Goal: Task Accomplishment & Management: Use online tool/utility

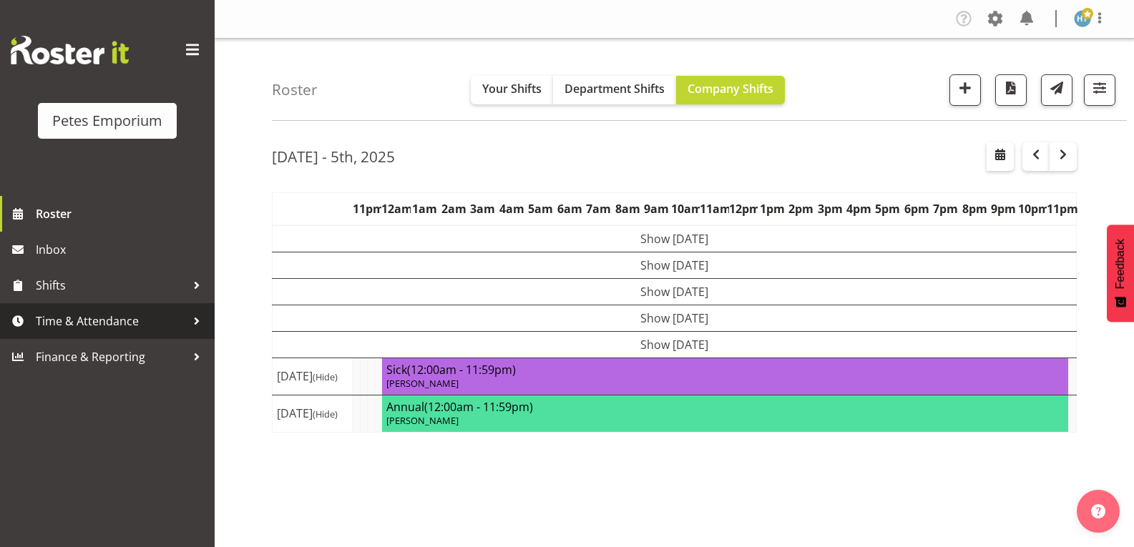
click at [94, 325] on span "Time & Attendance" at bounding box center [111, 320] width 150 height 21
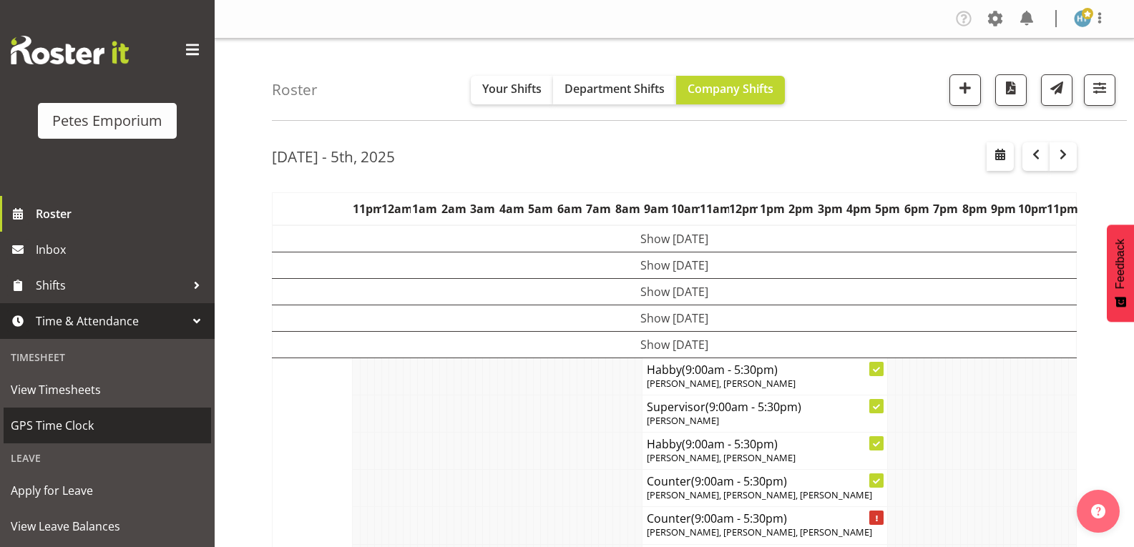
click at [62, 416] on span "GPS Time Clock" at bounding box center [107, 425] width 193 height 21
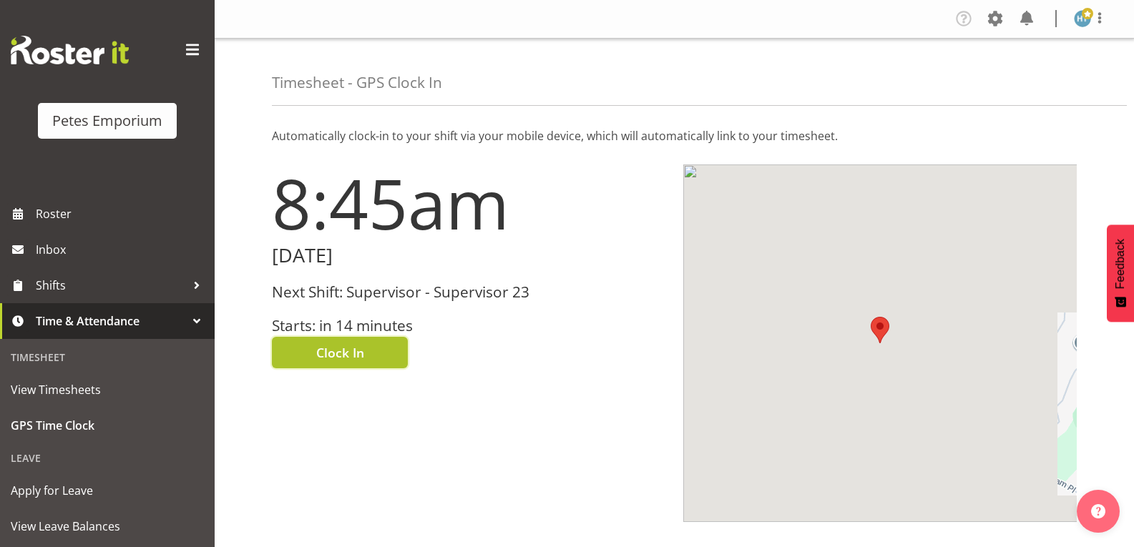
click at [368, 348] on button "Clock In" at bounding box center [340, 352] width 136 height 31
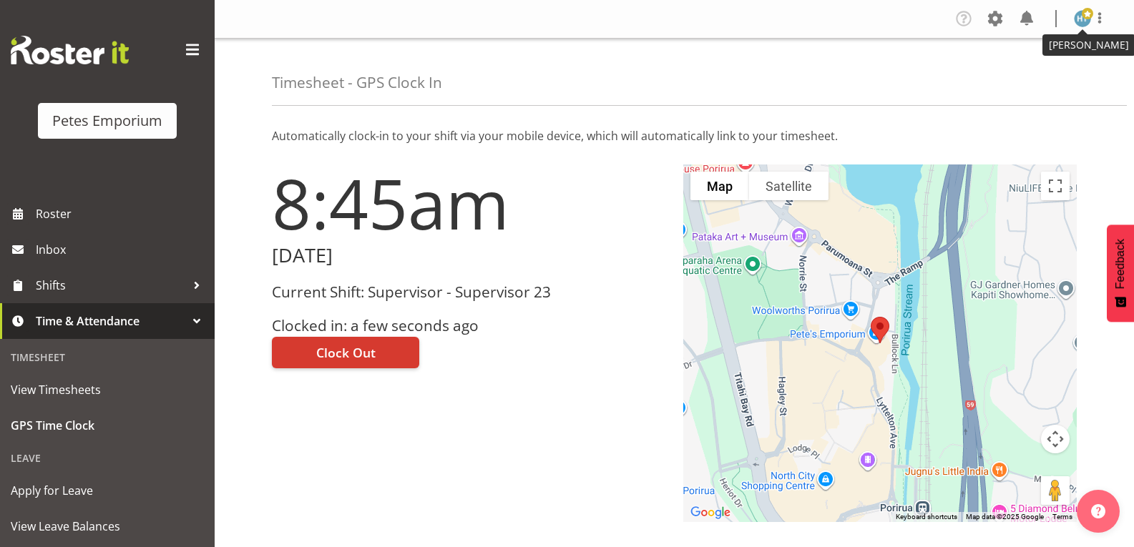
click at [1079, 18] on img at bounding box center [1082, 18] width 17 height 17
click at [1020, 76] on link "Log Out" at bounding box center [1039, 75] width 137 height 26
